Goal: Task Accomplishment & Management: Use online tool/utility

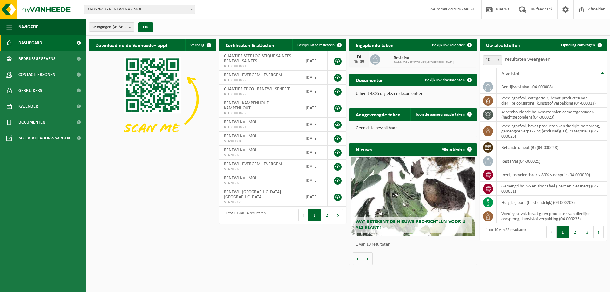
click at [151, 8] on span "01-052840 - RENEWI NV - MOL" at bounding box center [139, 9] width 111 height 9
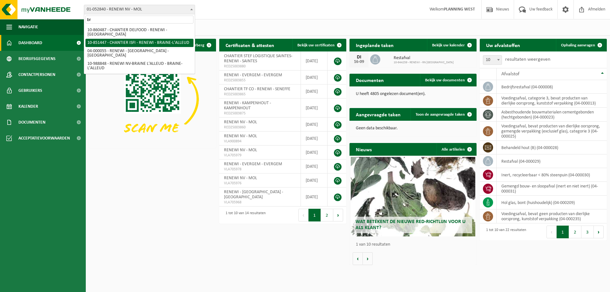
type input "br"
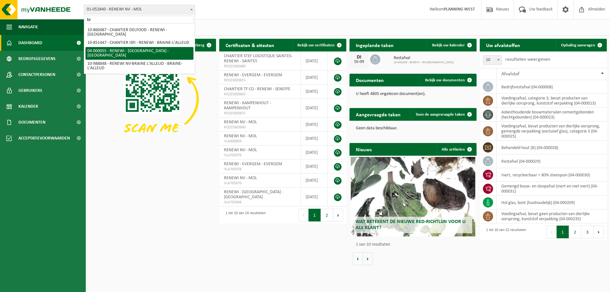
select select "2915"
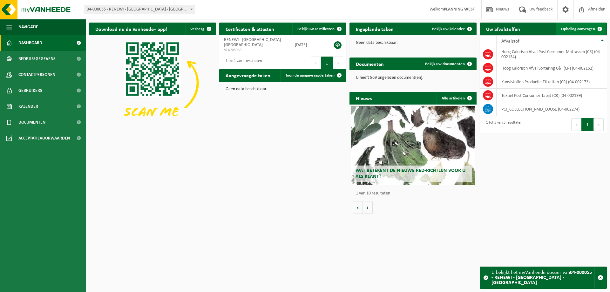
click at [581, 28] on span "Ophaling aanvragen" at bounding box center [578, 29] width 34 height 4
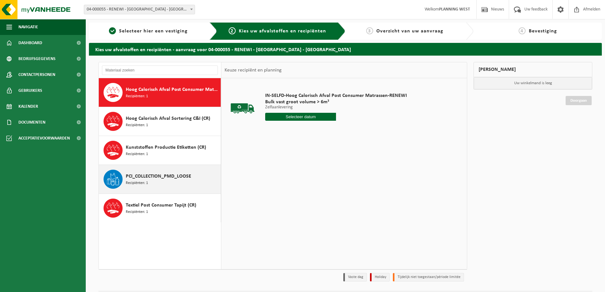
click at [135, 176] on span "PCI_COLLECTION_PMD_LOOSE" at bounding box center [158, 176] width 65 height 8
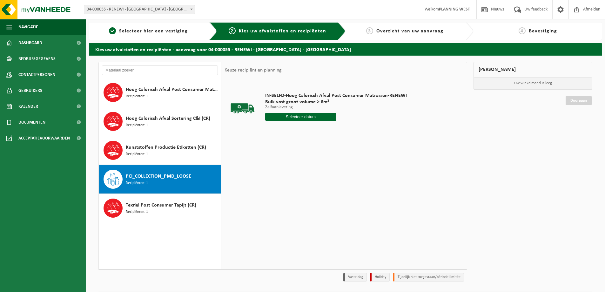
click at [135, 176] on span "PCI_COLLECTION_PMD_LOOSE" at bounding box center [158, 176] width 65 height 8
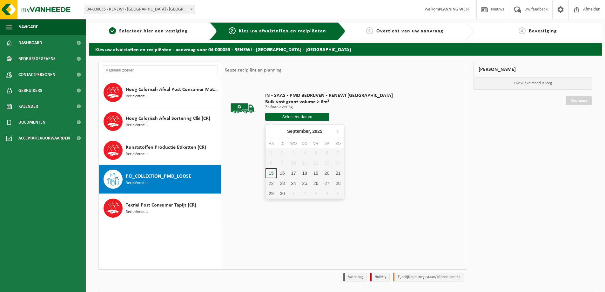
click at [301, 118] on input "text" at bounding box center [297, 117] width 64 height 8
click at [308, 172] on div "18" at bounding box center [304, 173] width 11 height 10
type input "Van 2025-09-18"
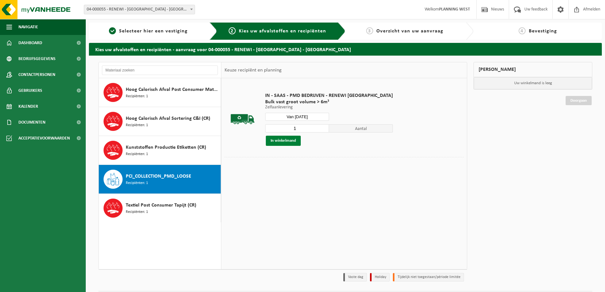
click at [292, 142] on button "In winkelmand" at bounding box center [283, 141] width 35 height 10
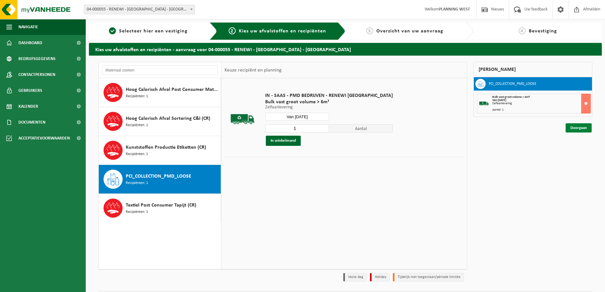
click at [581, 126] on link "Doorgaan" at bounding box center [579, 127] width 26 height 9
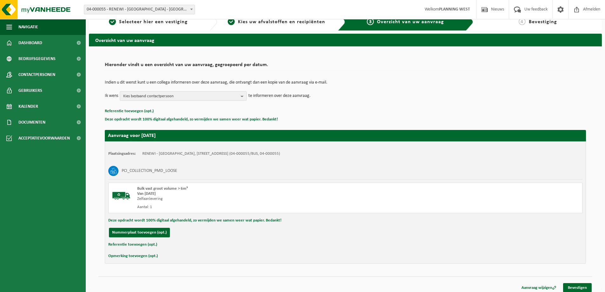
scroll to position [13, 0]
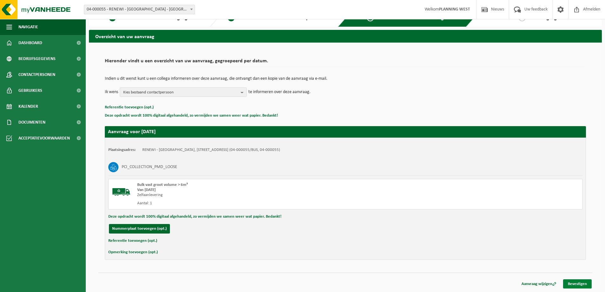
click at [574, 285] on link "Bevestigen" at bounding box center [577, 283] width 29 height 9
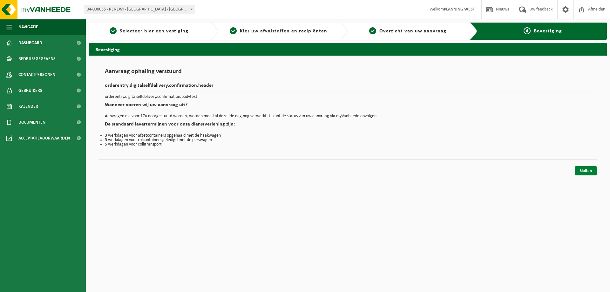
click at [590, 172] on link "Sluiten" at bounding box center [586, 170] width 22 height 9
